Goal: Task Accomplishment & Management: Use online tool/utility

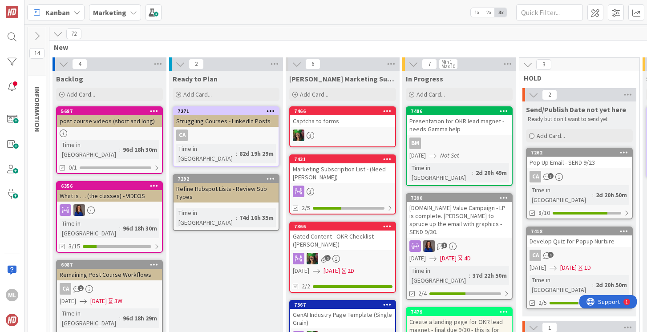
click at [130, 11] on icon at bounding box center [133, 12] width 7 height 7
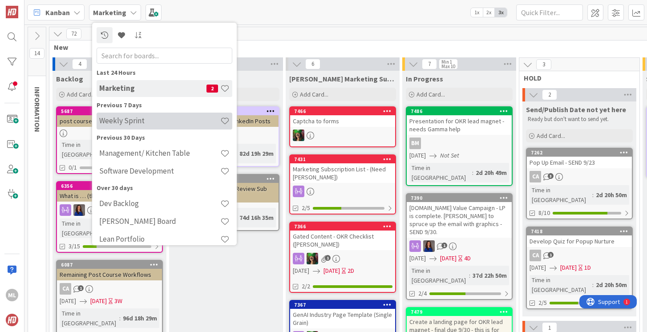
click at [128, 122] on h4 "Weekly Sprint" at bounding box center [159, 120] width 121 height 9
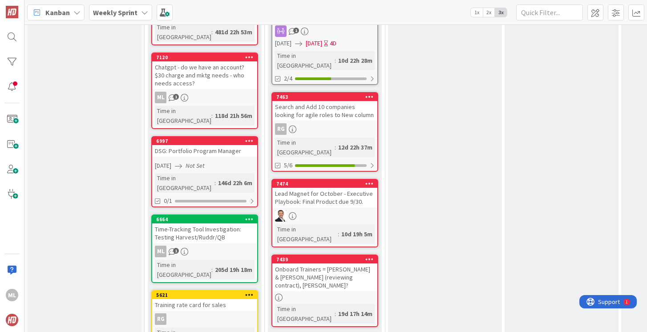
scroll to position [780, 0]
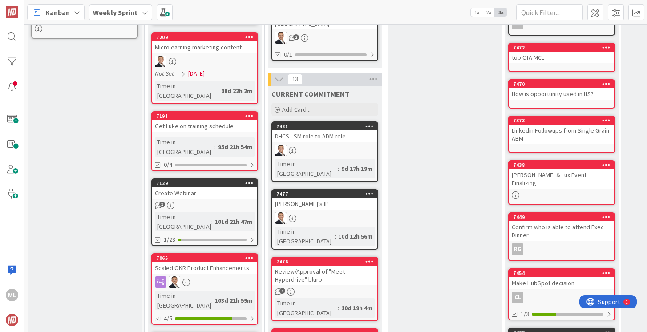
scroll to position [259, 0]
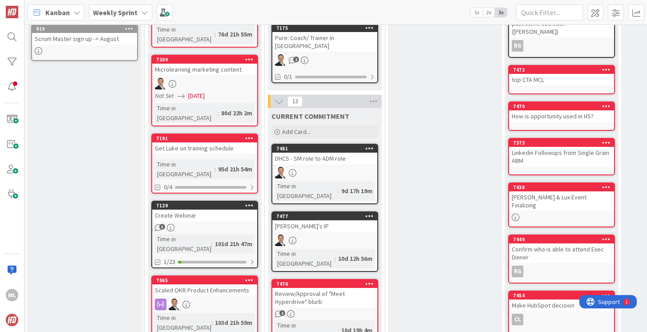
click at [137, 13] on div "Weekly Sprint" at bounding box center [120, 12] width 63 height 16
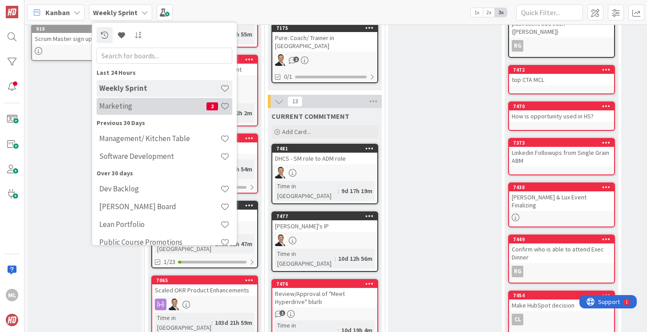
click at [123, 111] on div "Marketing 2" at bounding box center [165, 106] width 136 height 17
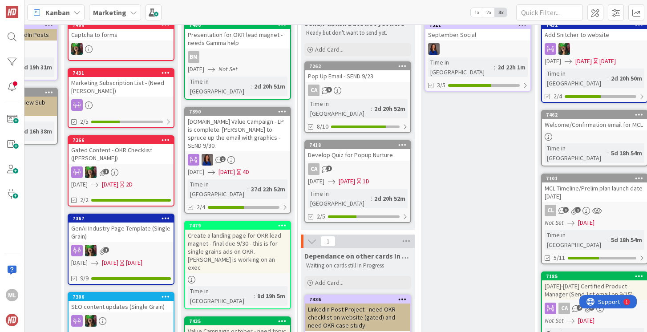
scroll to position [88, 221]
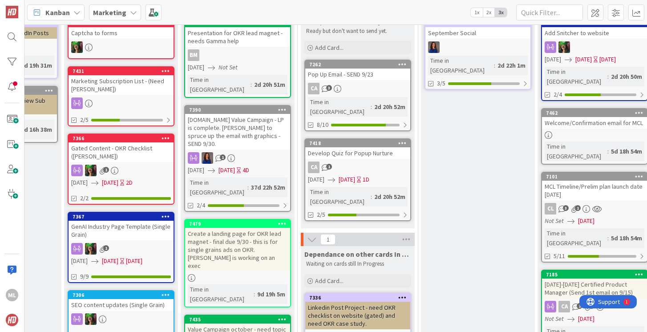
click at [234, 228] on div "Create a landing page for OKR lead magnet - final due 9/30 - this is for single…" at bounding box center [237, 250] width 105 height 44
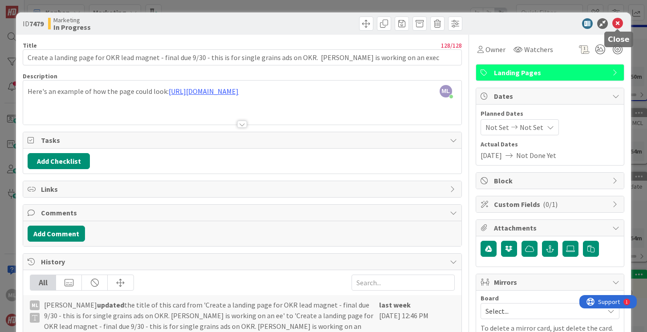
click at [616, 24] on icon at bounding box center [617, 23] width 11 height 11
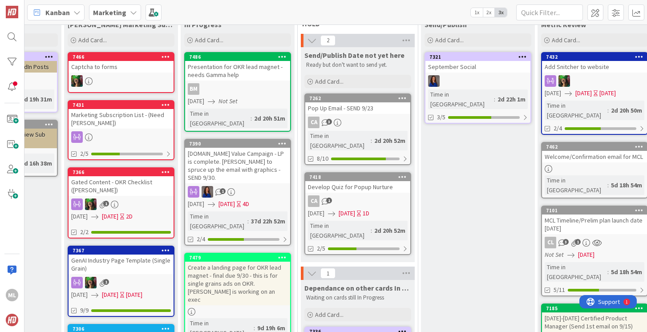
scroll to position [52, 221]
